Goal: Task Accomplishment & Management: Manage account settings

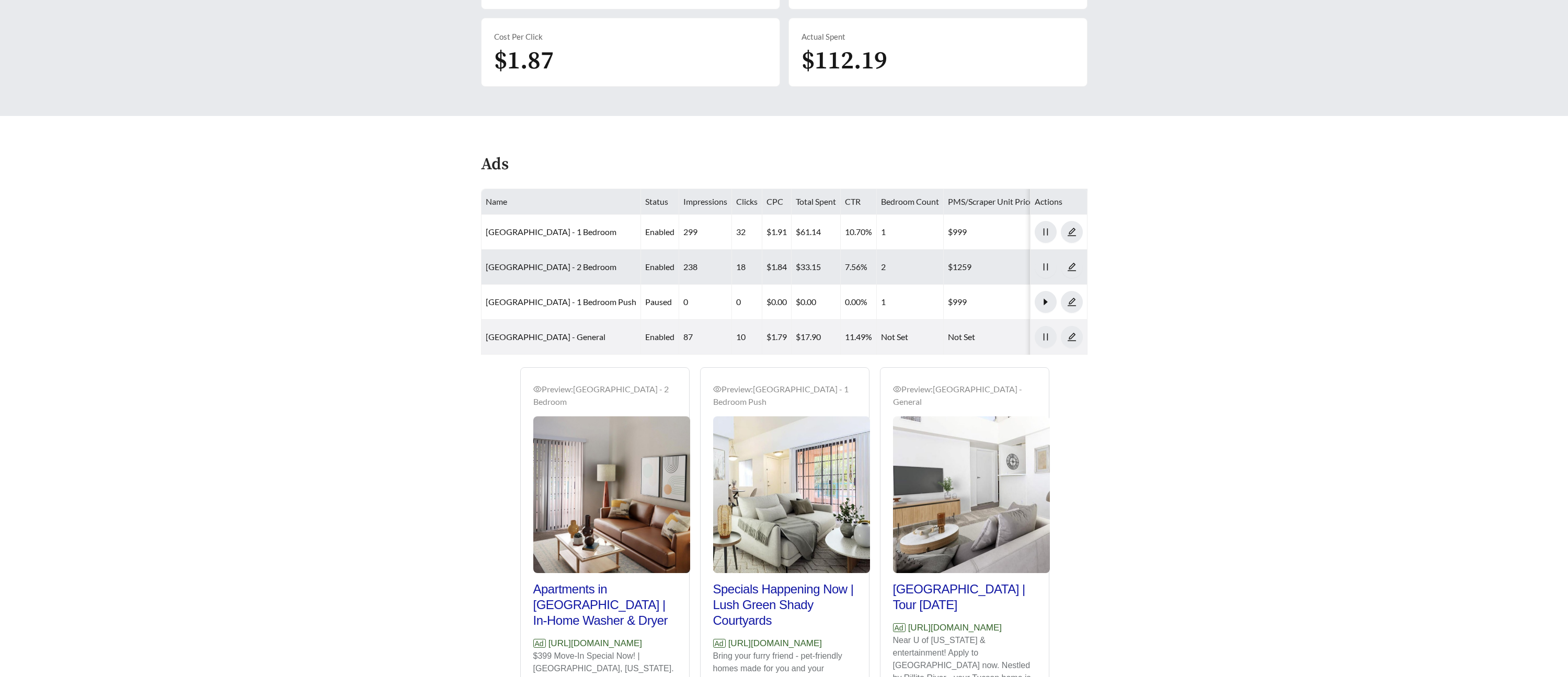
scroll to position [336, 0]
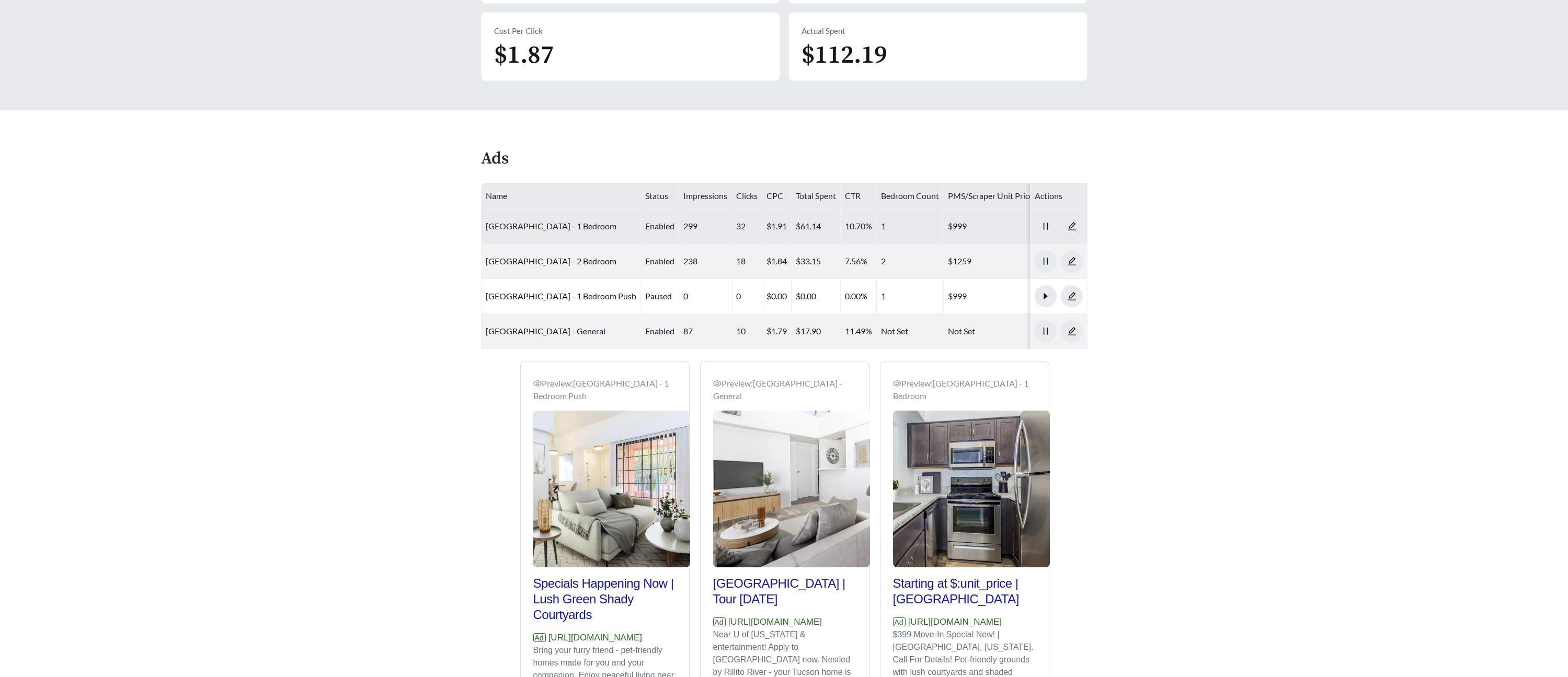
click at [539, 229] on link "[GEOGRAPHIC_DATA] - 1 Bedroom" at bounding box center [551, 226] width 131 height 10
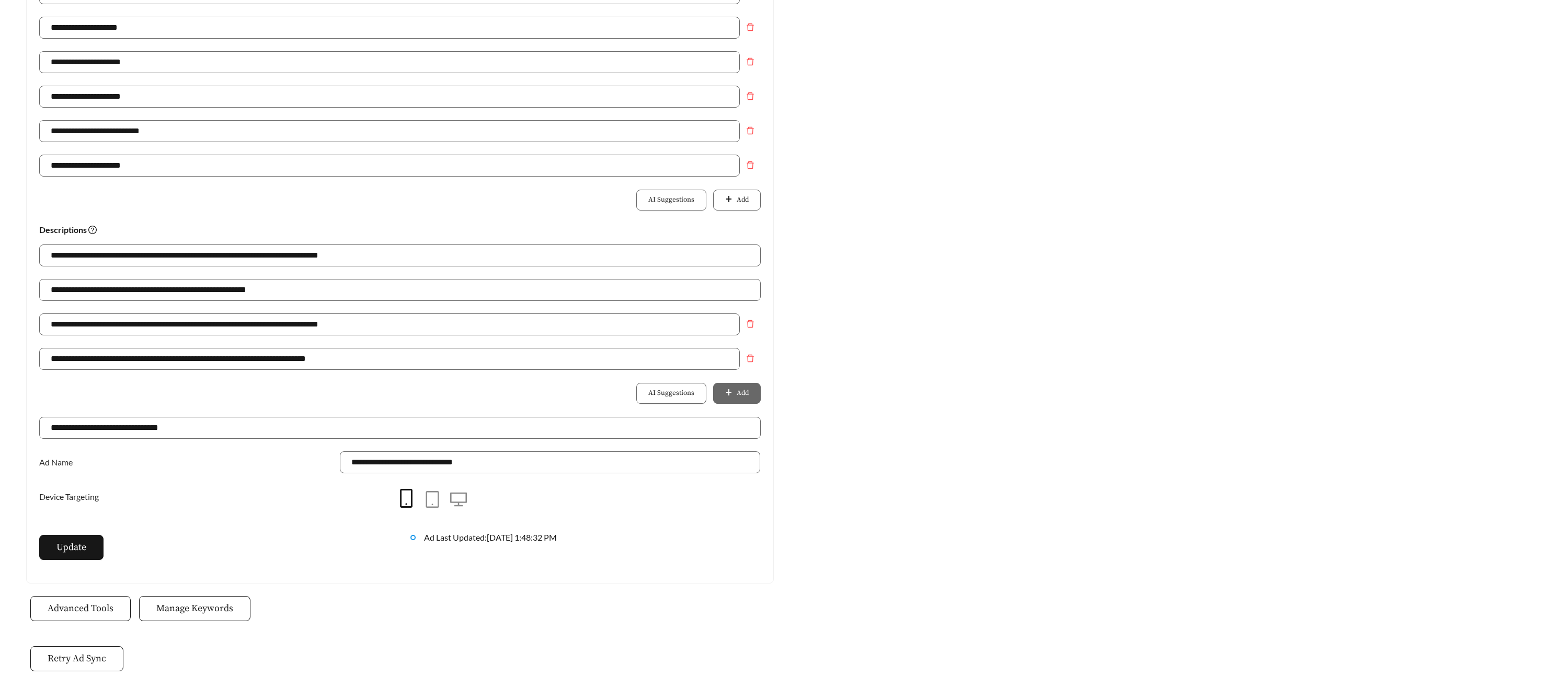
scroll to position [497, 0]
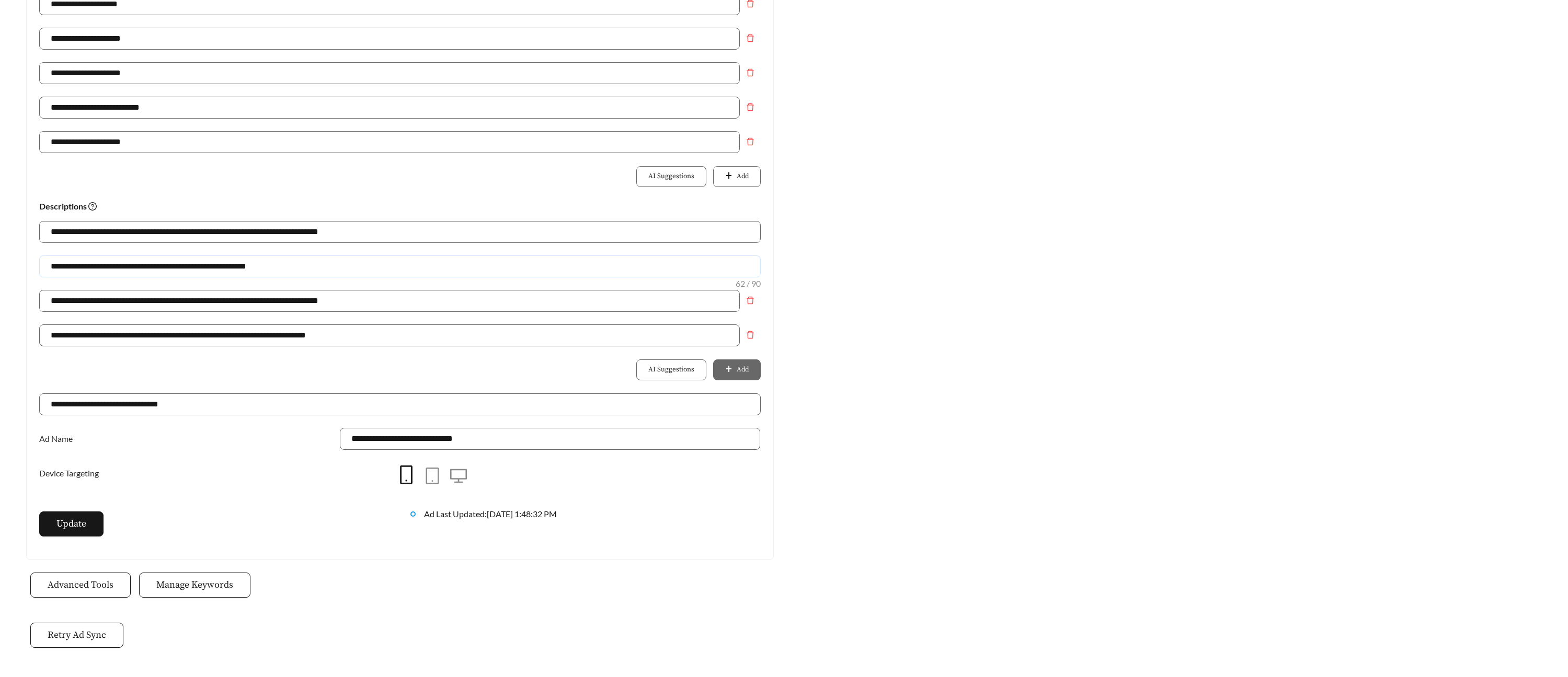
drag, startPoint x: 292, startPoint y: 268, endPoint x: 26, endPoint y: 267, distance: 266.0
click at [26, 266] on div "**********" at bounding box center [400, 84] width 747 height 953
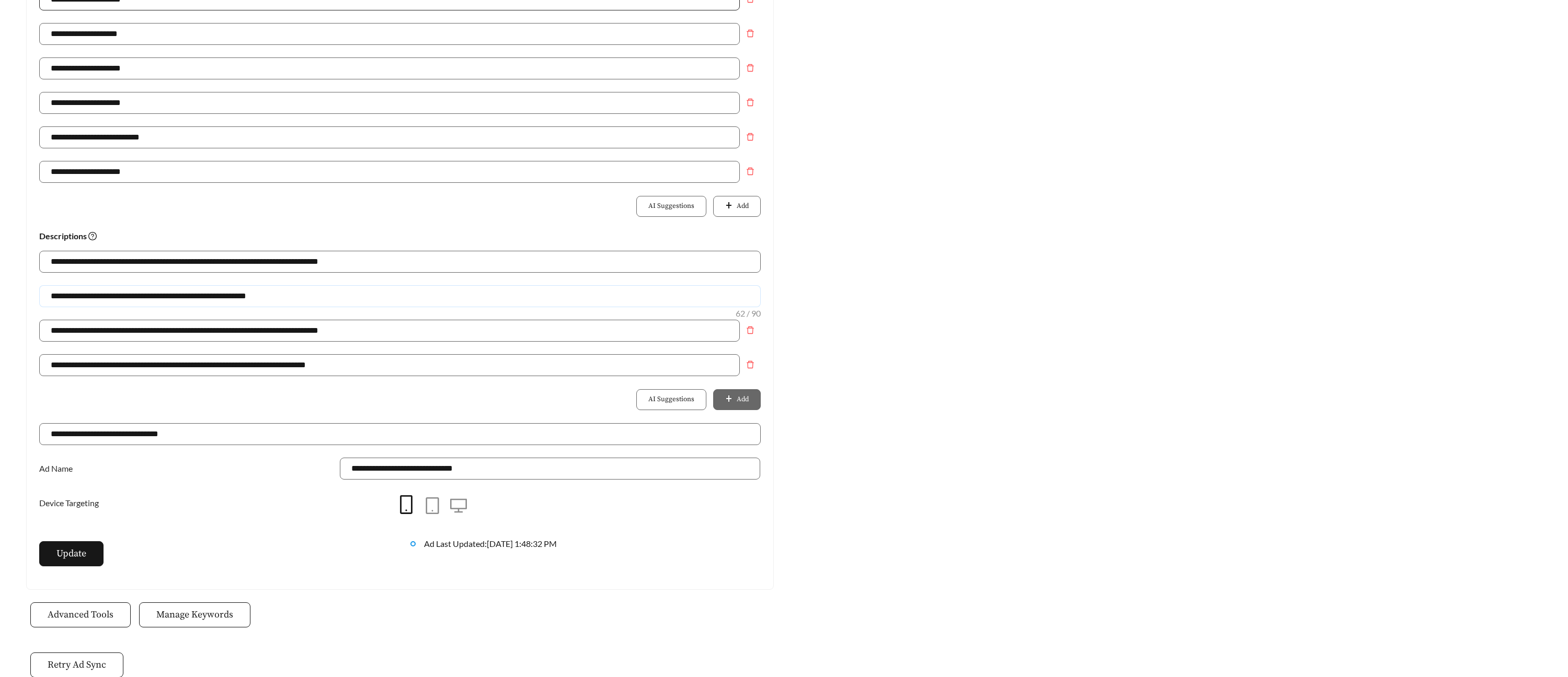
scroll to position [425, 0]
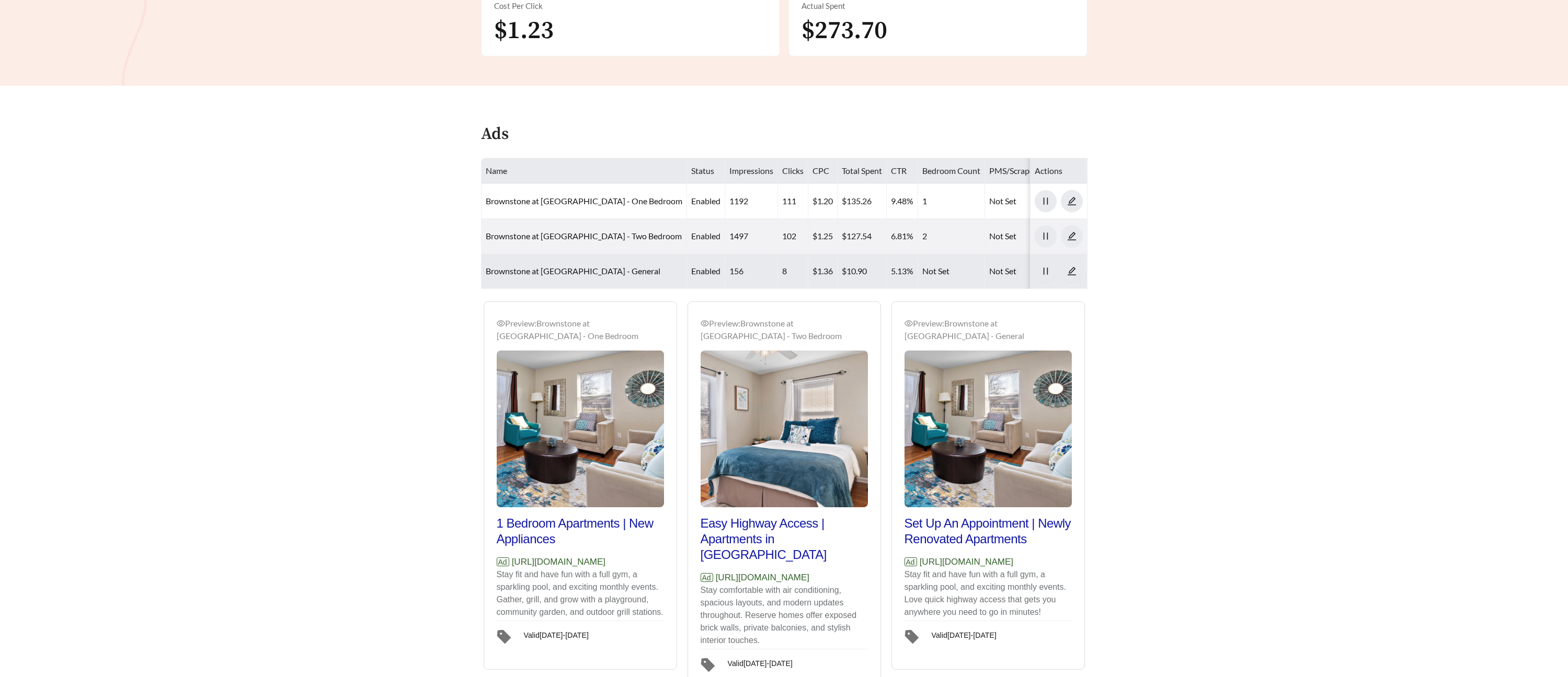
scroll to position [443, 0]
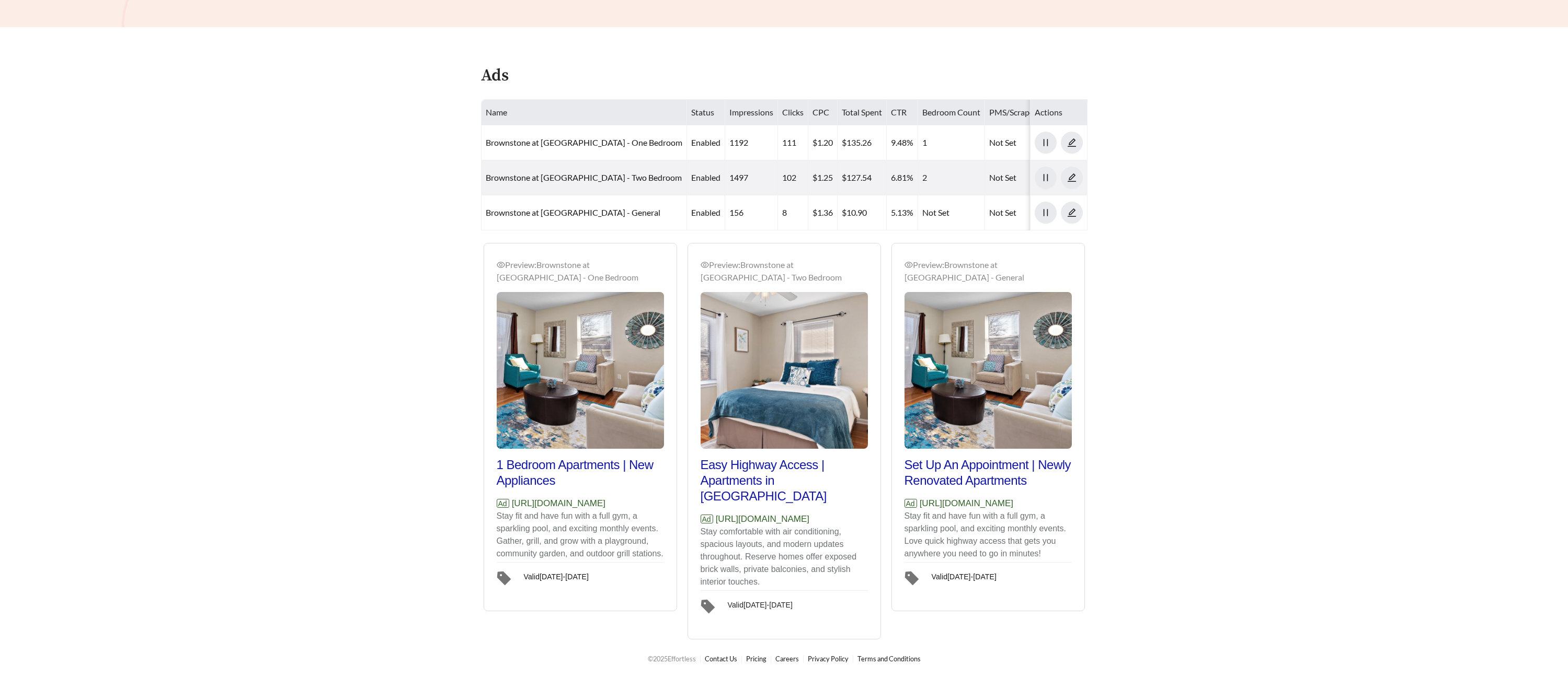
click at [754, 606] on div "Valid Sep 17 - Oct 15" at bounding box center [760, 603] width 65 height 12
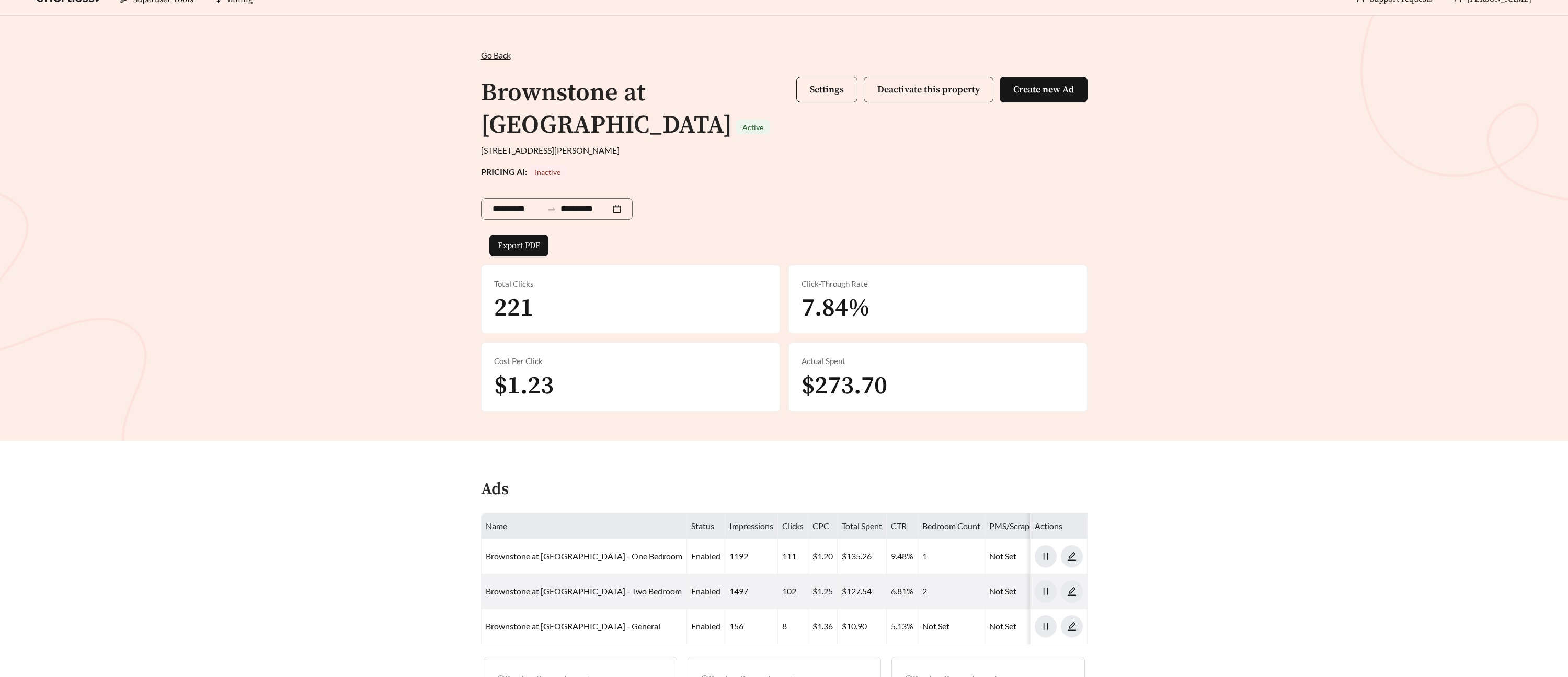
scroll to position [0, 0]
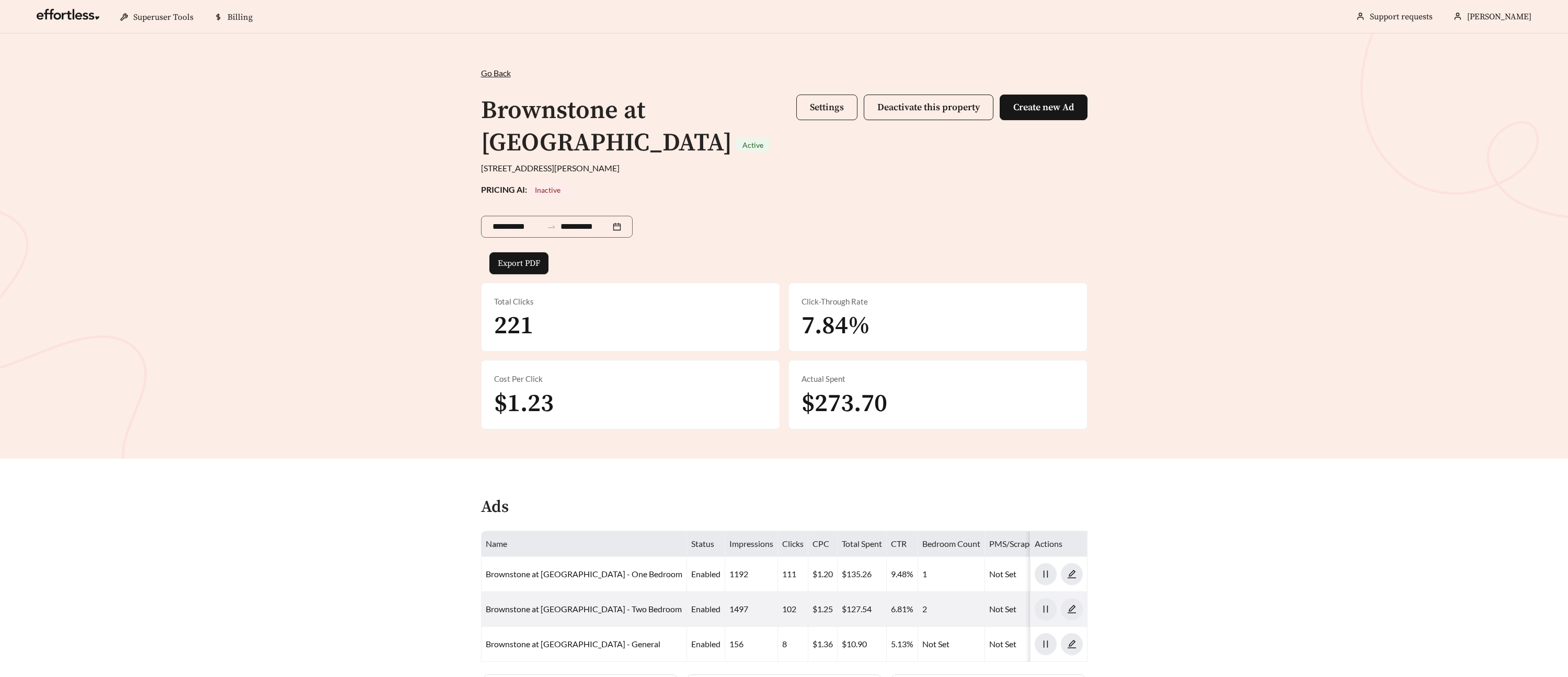
click at [832, 107] on span "Settings" at bounding box center [827, 108] width 34 height 12
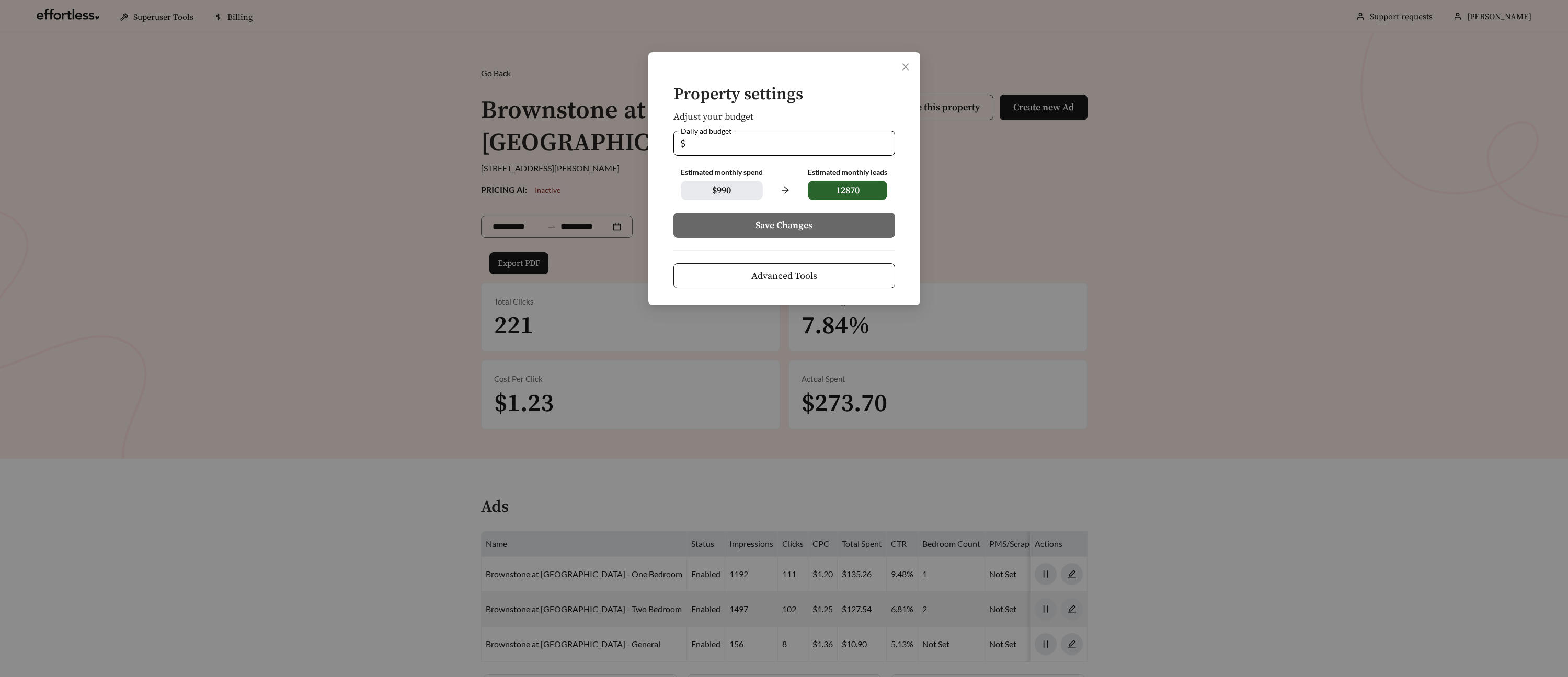
click at [768, 276] on span "Advanced Tools" at bounding box center [784, 276] width 66 height 14
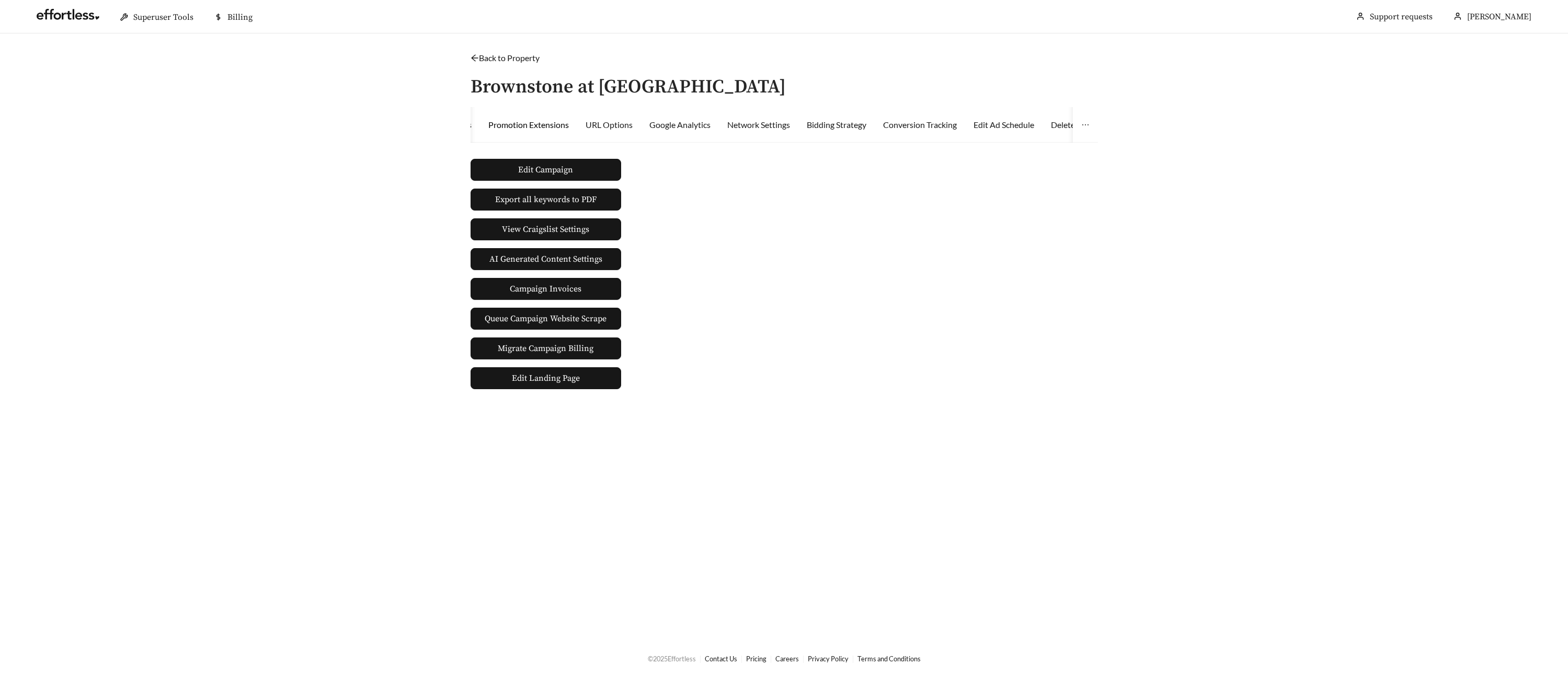
click at [531, 123] on div "Promotion Extensions" at bounding box center [528, 125] width 80 height 13
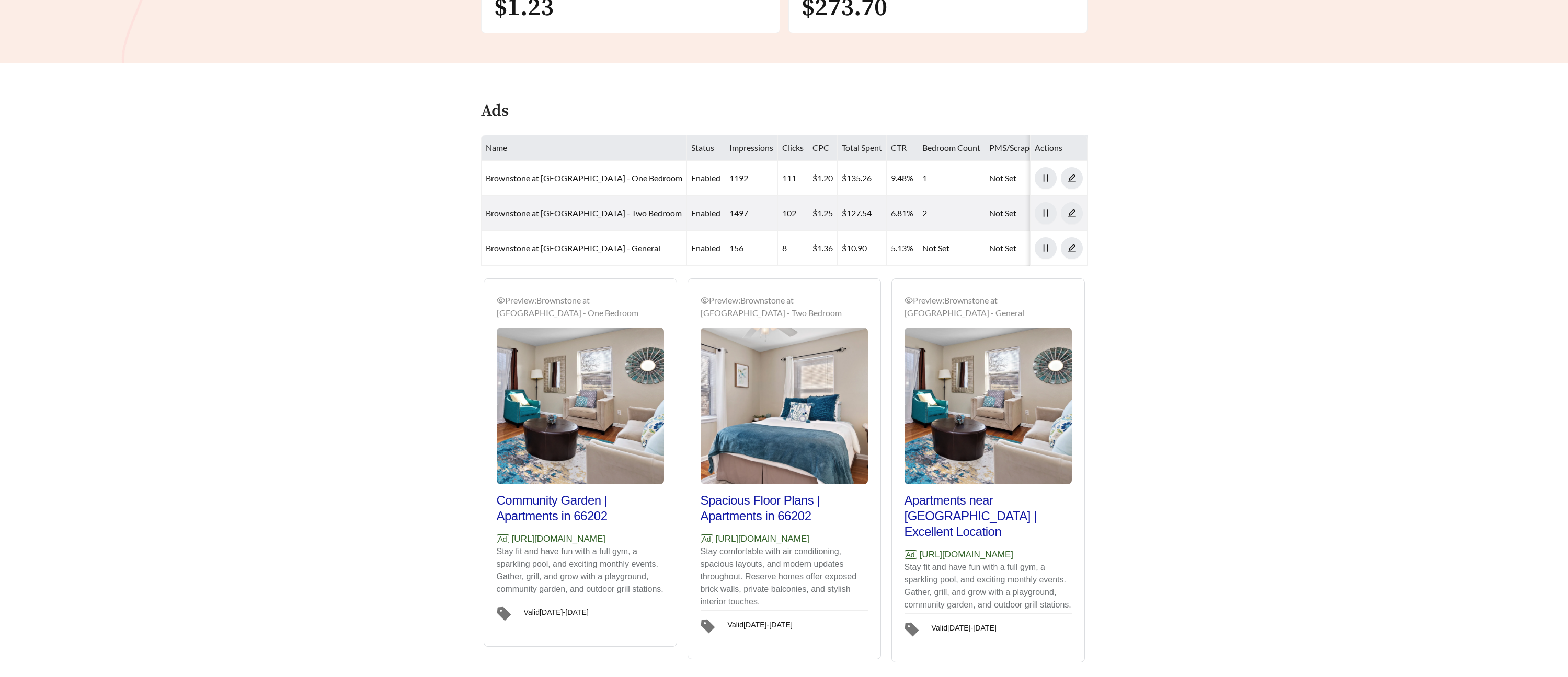
scroll to position [443, 0]
